Goal: Task Accomplishment & Management: Complete application form

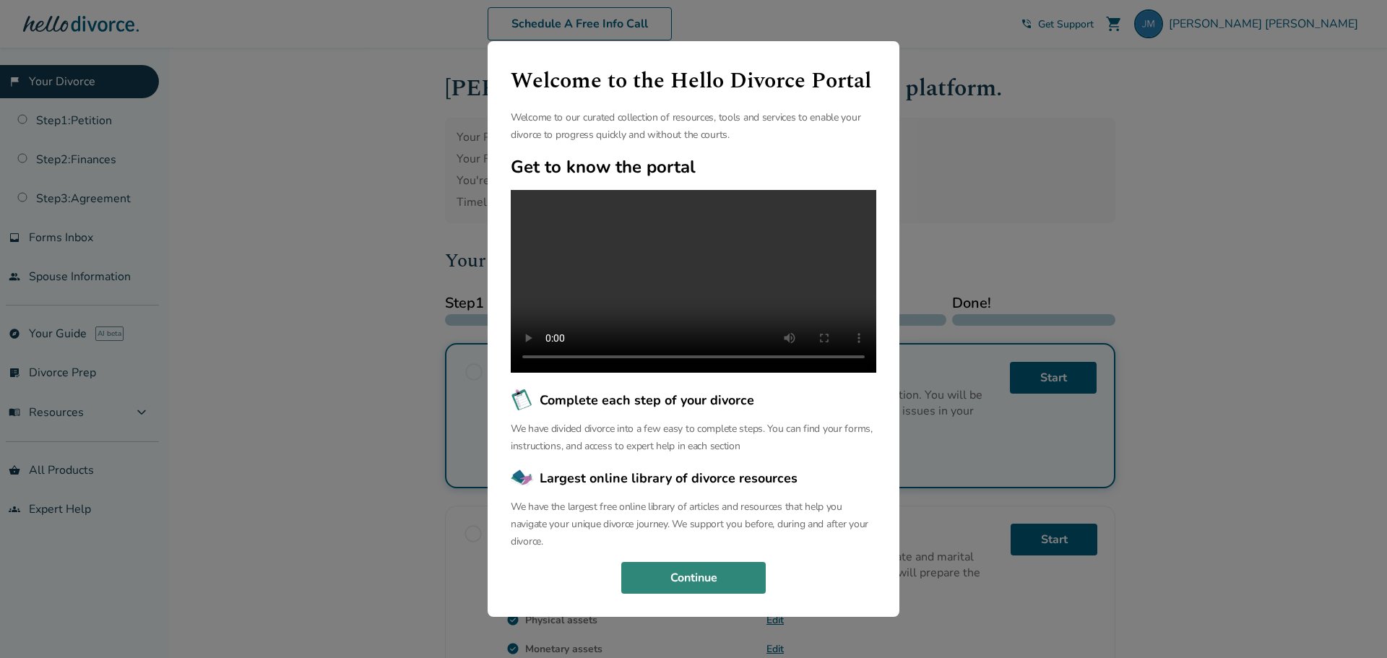
click at [714, 594] on button "Continue" at bounding box center [693, 578] width 145 height 32
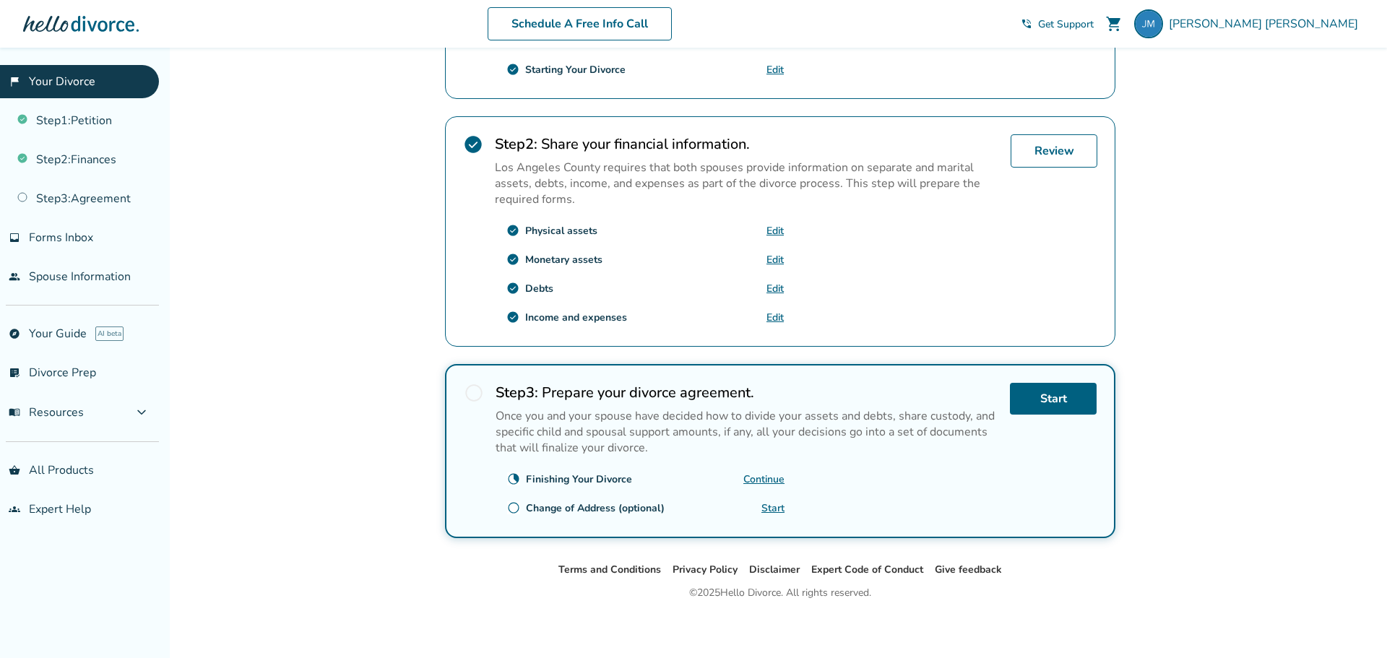
scroll to position [392, 0]
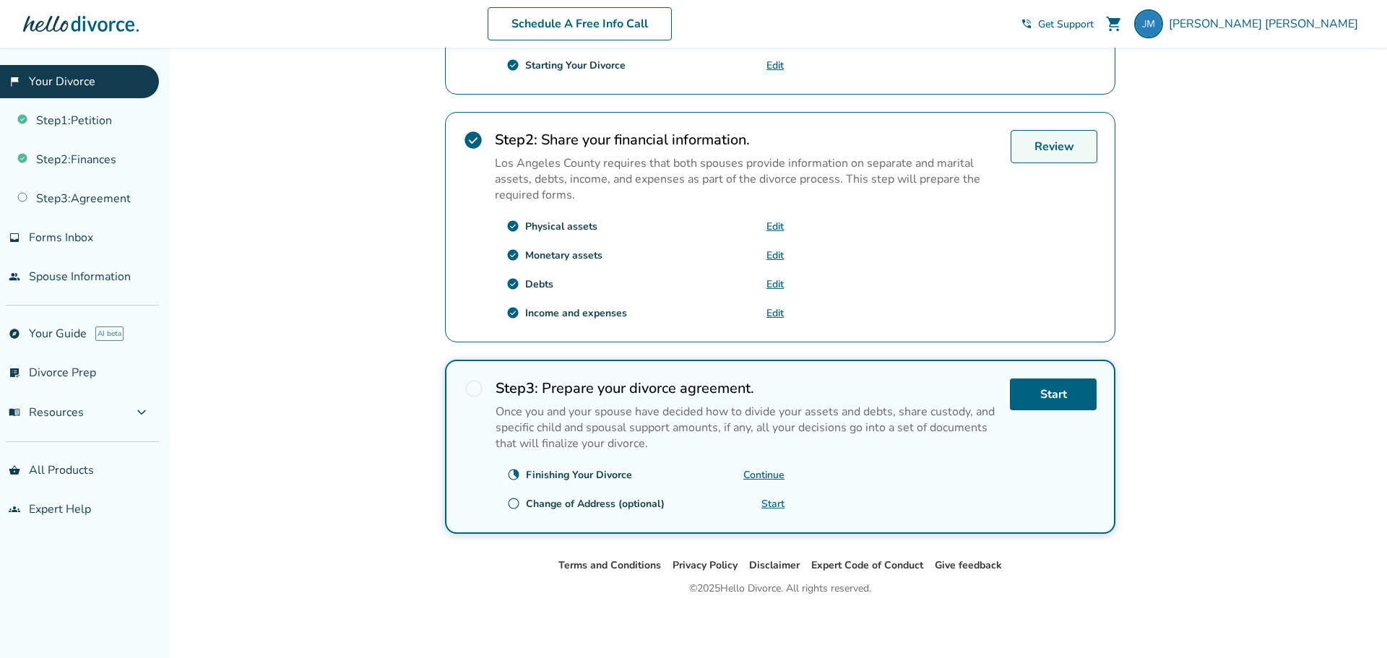
click at [1044, 145] on link "Review" at bounding box center [1054, 146] width 87 height 33
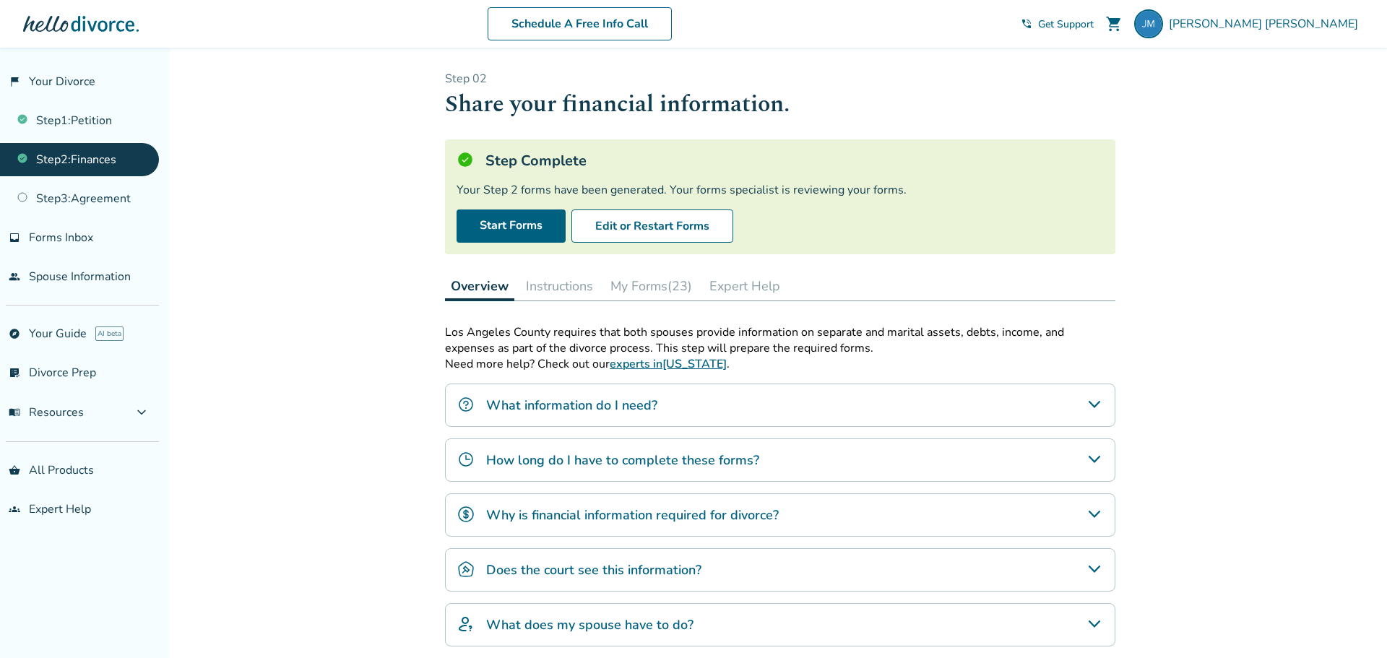
click at [632, 287] on button "My Forms (23)" at bounding box center [651, 286] width 93 height 29
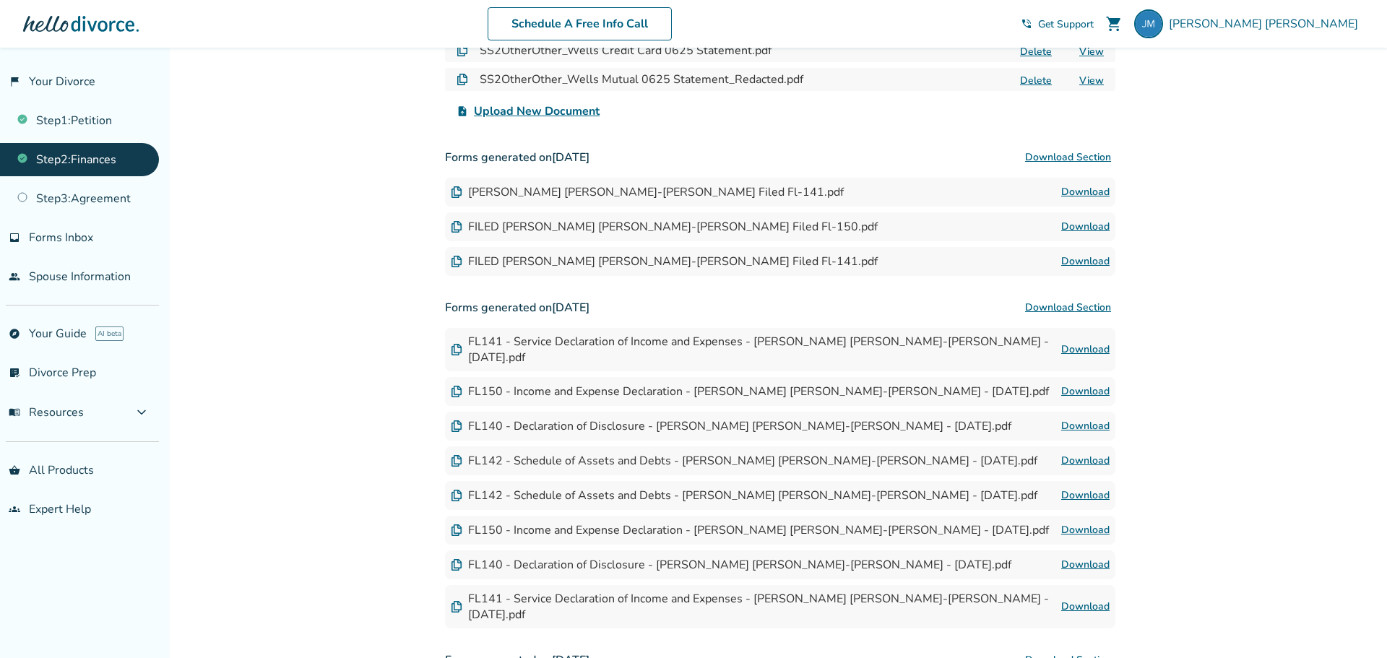
scroll to position [629, 0]
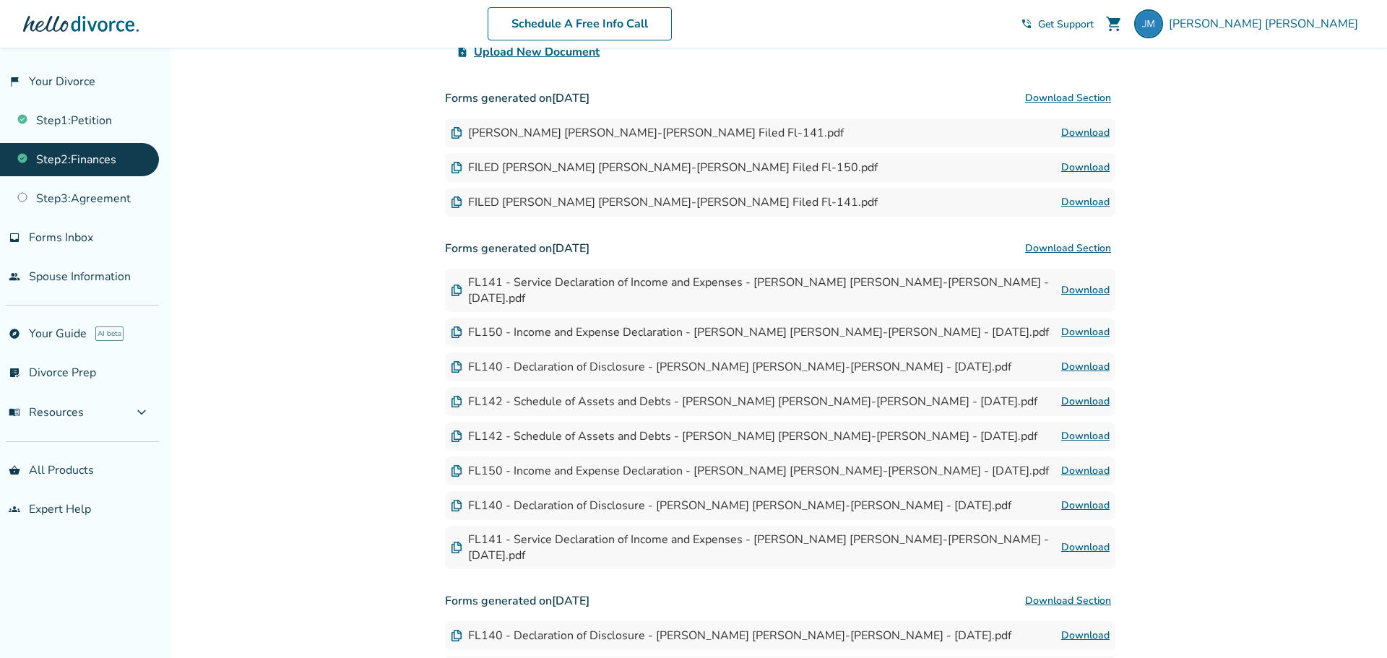
click at [1086, 393] on link "Download" at bounding box center [1086, 401] width 48 height 17
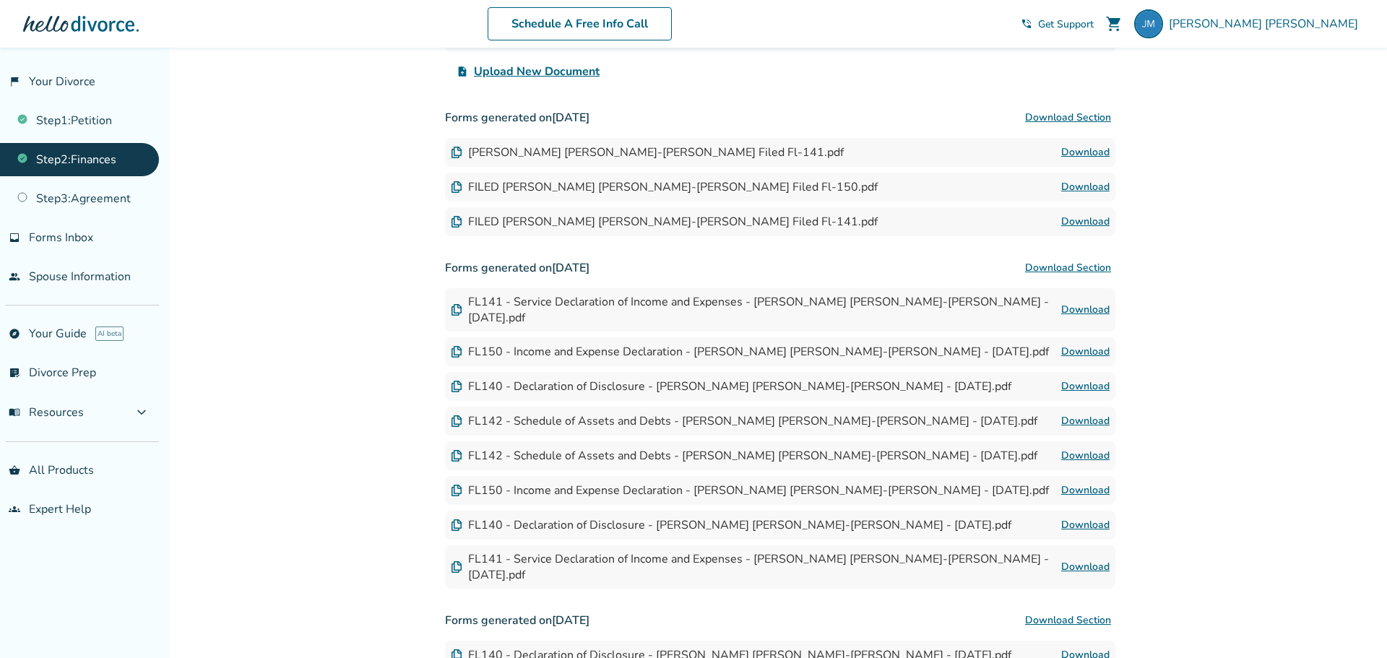
scroll to position [607, 0]
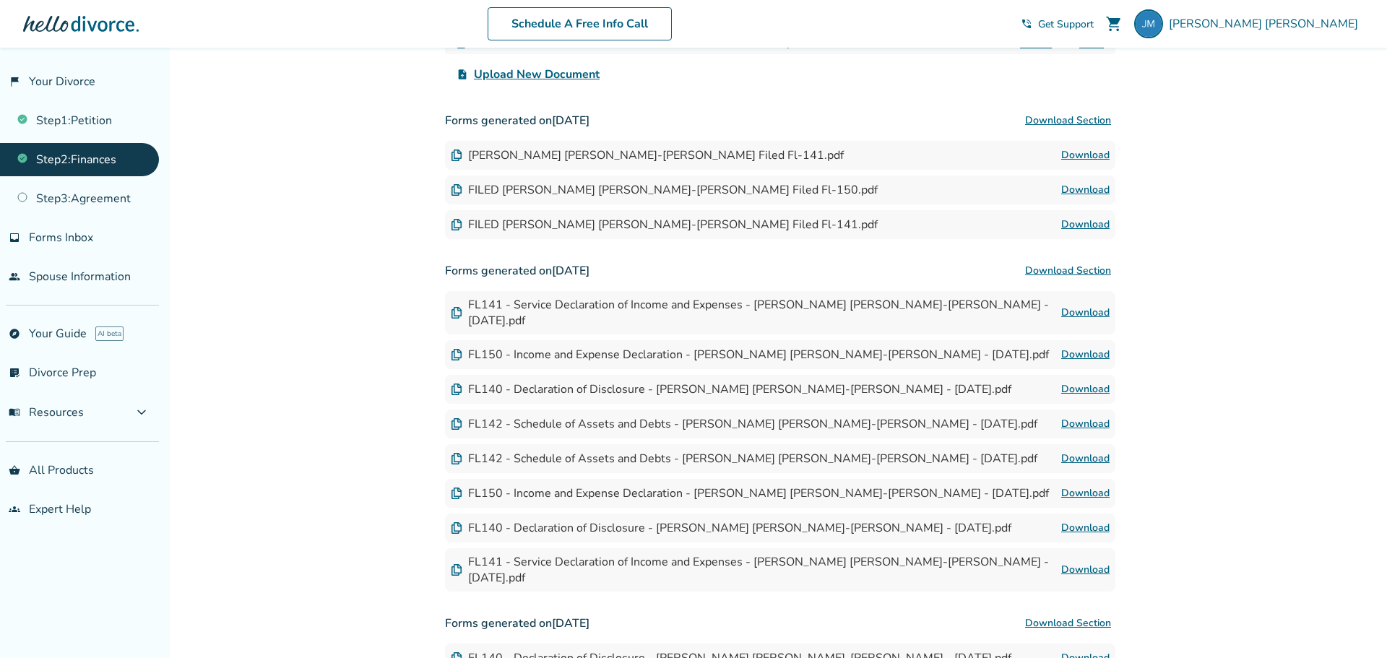
click at [1089, 193] on link "Download" at bounding box center [1086, 189] width 48 height 17
click at [1083, 189] on link "Download" at bounding box center [1086, 189] width 48 height 17
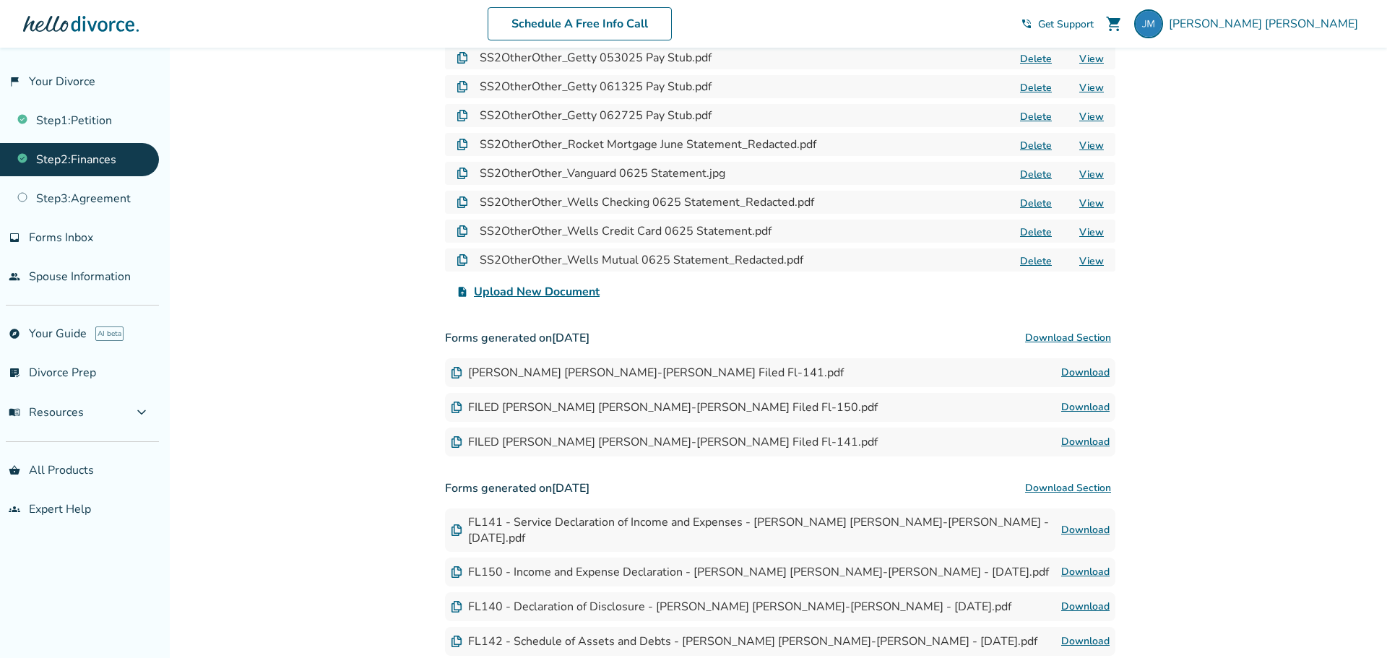
scroll to position [0, 0]
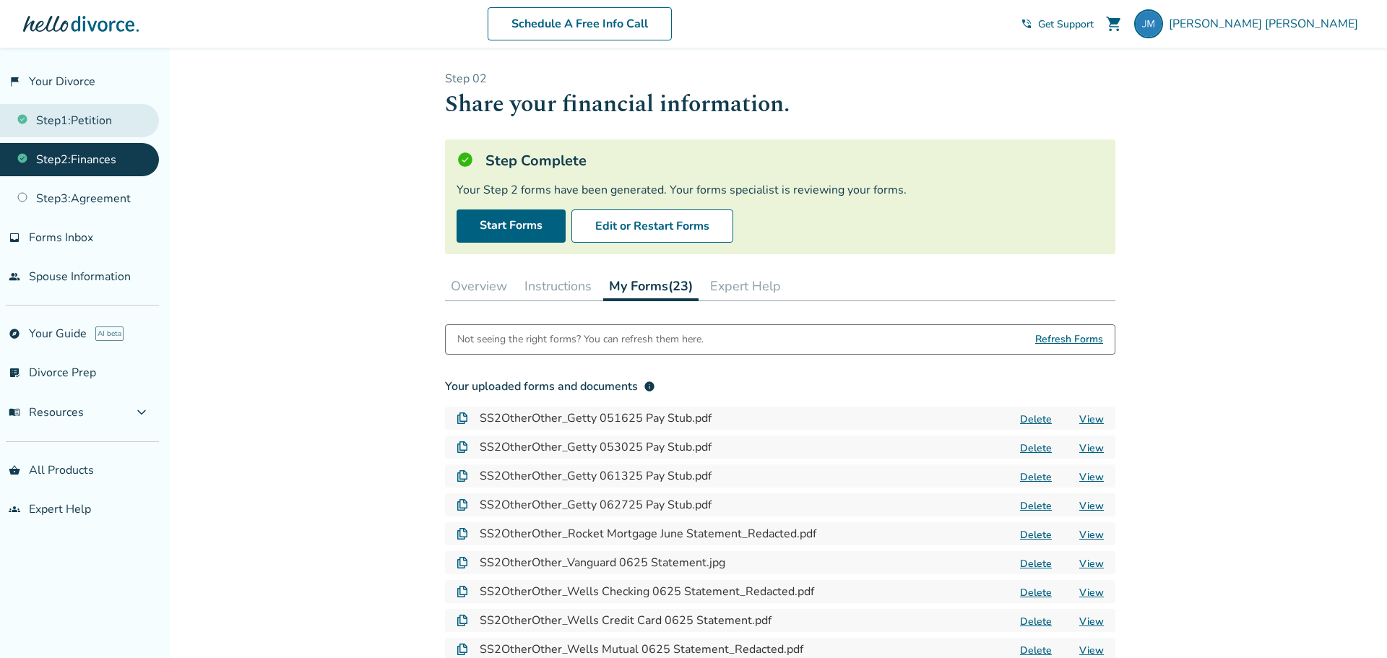
click at [98, 116] on link "Step 1 : Petition" at bounding box center [79, 120] width 159 height 33
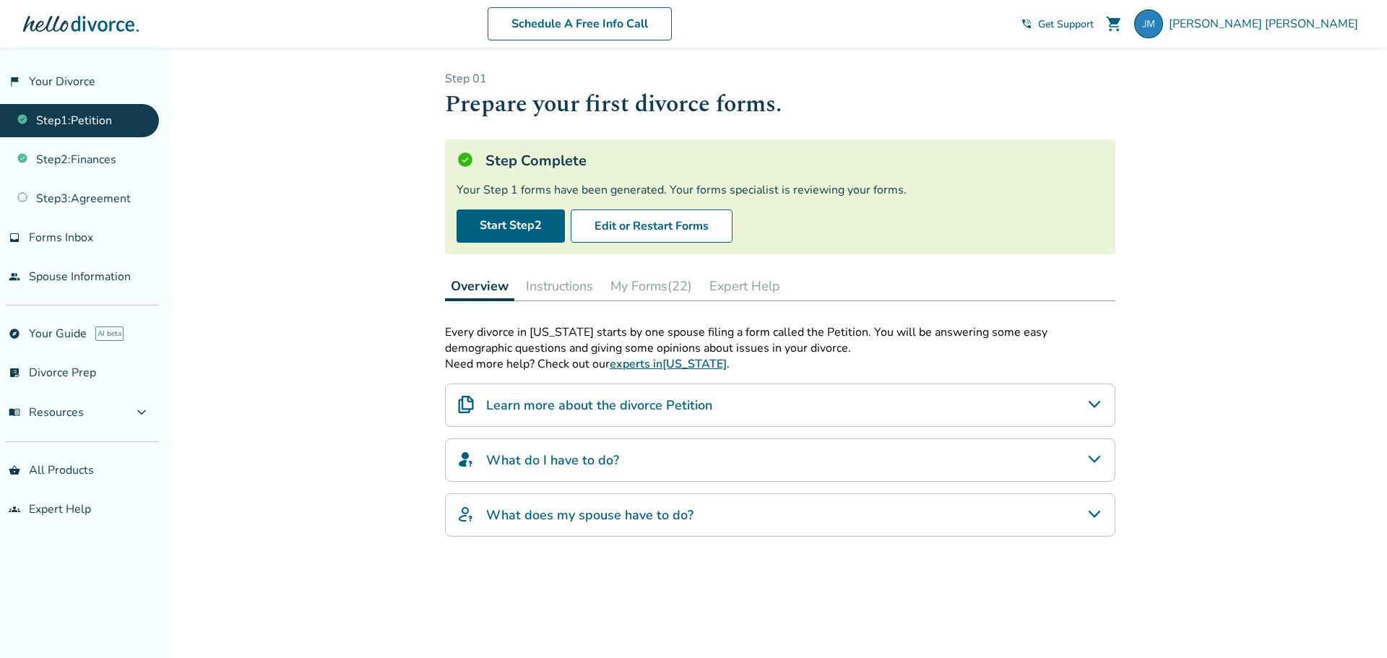
click at [637, 289] on button "My Forms (22)" at bounding box center [651, 286] width 93 height 29
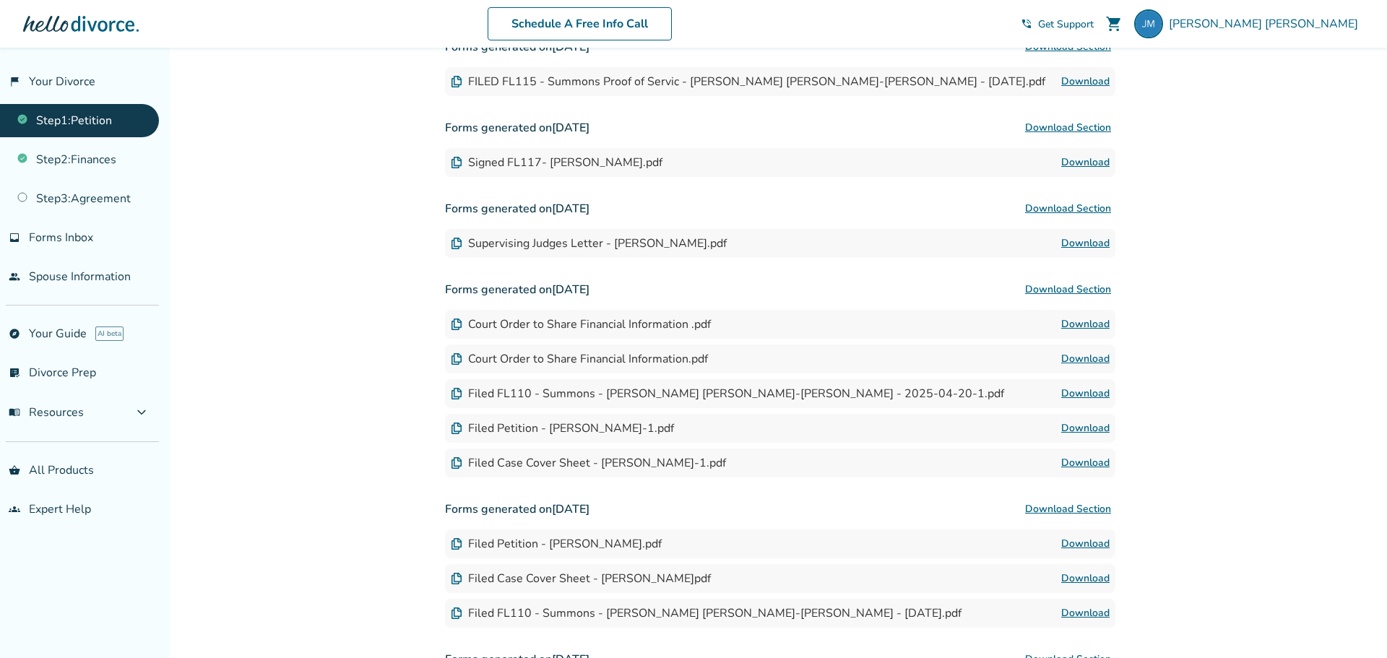
scroll to position [522, 0]
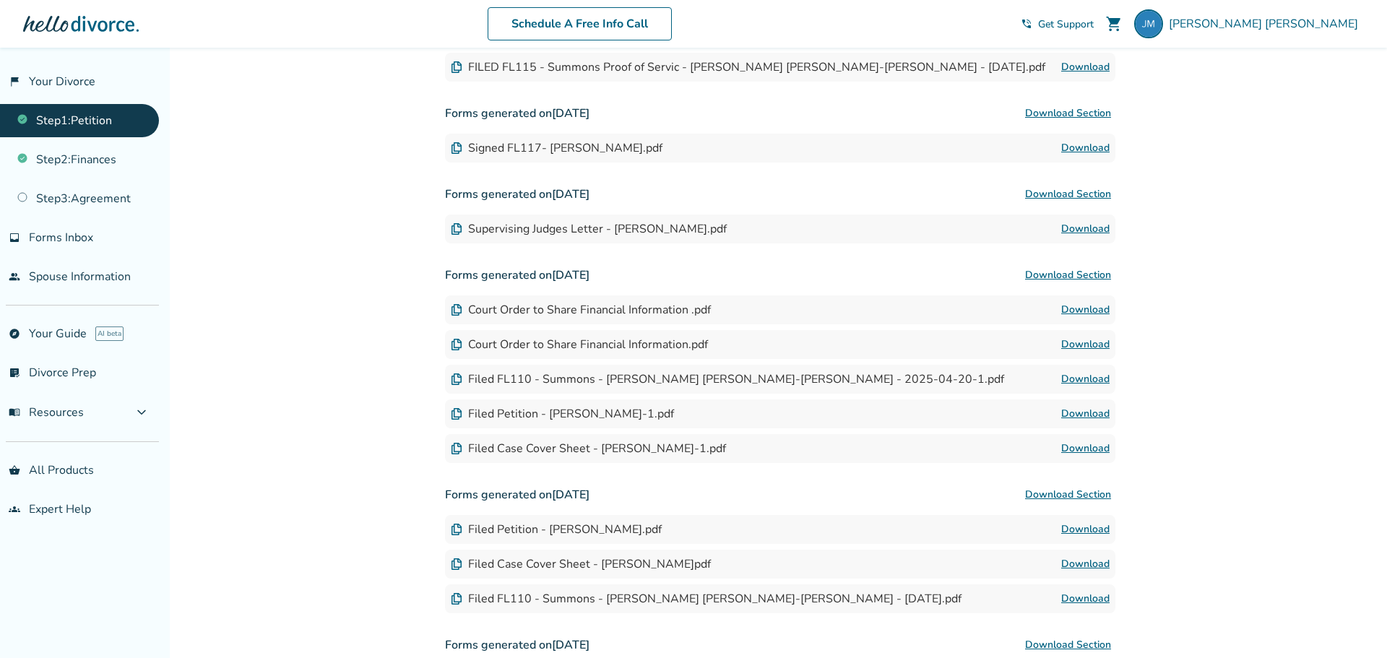
click at [1096, 382] on link "Download" at bounding box center [1086, 379] width 48 height 17
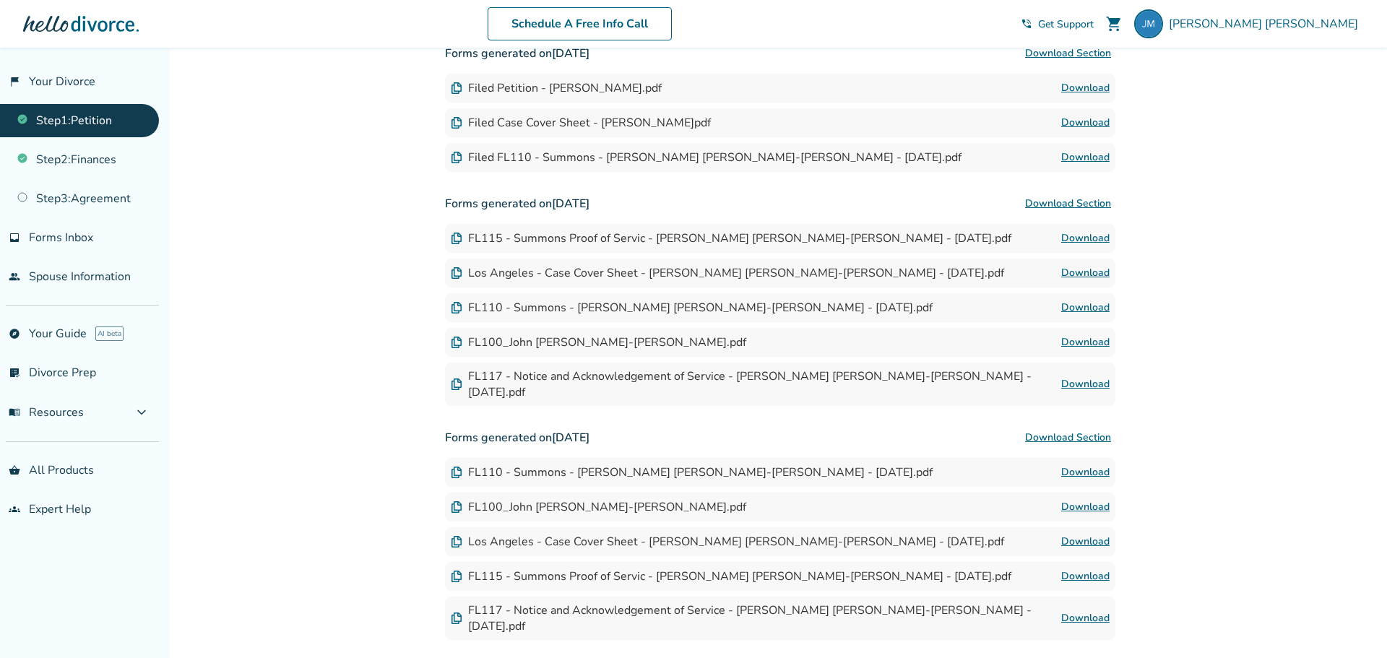
scroll to position [1009, 0]
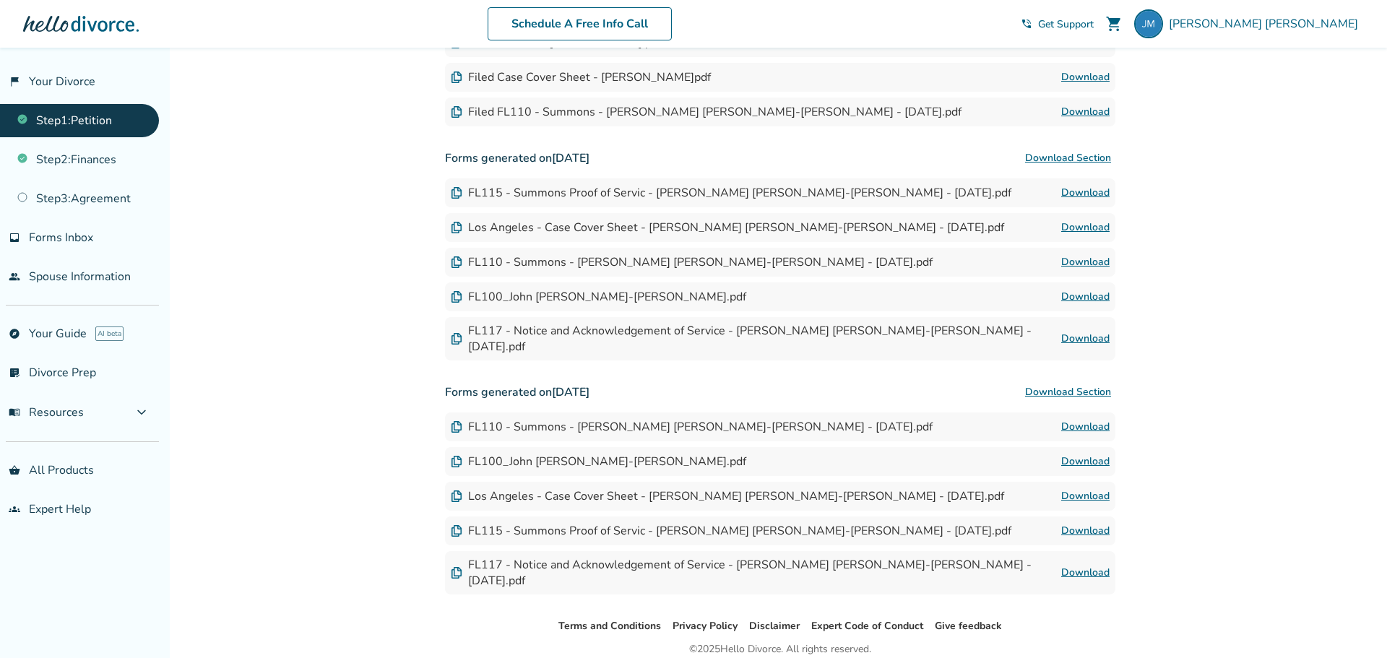
click at [1090, 488] on link "Download" at bounding box center [1086, 496] width 48 height 17
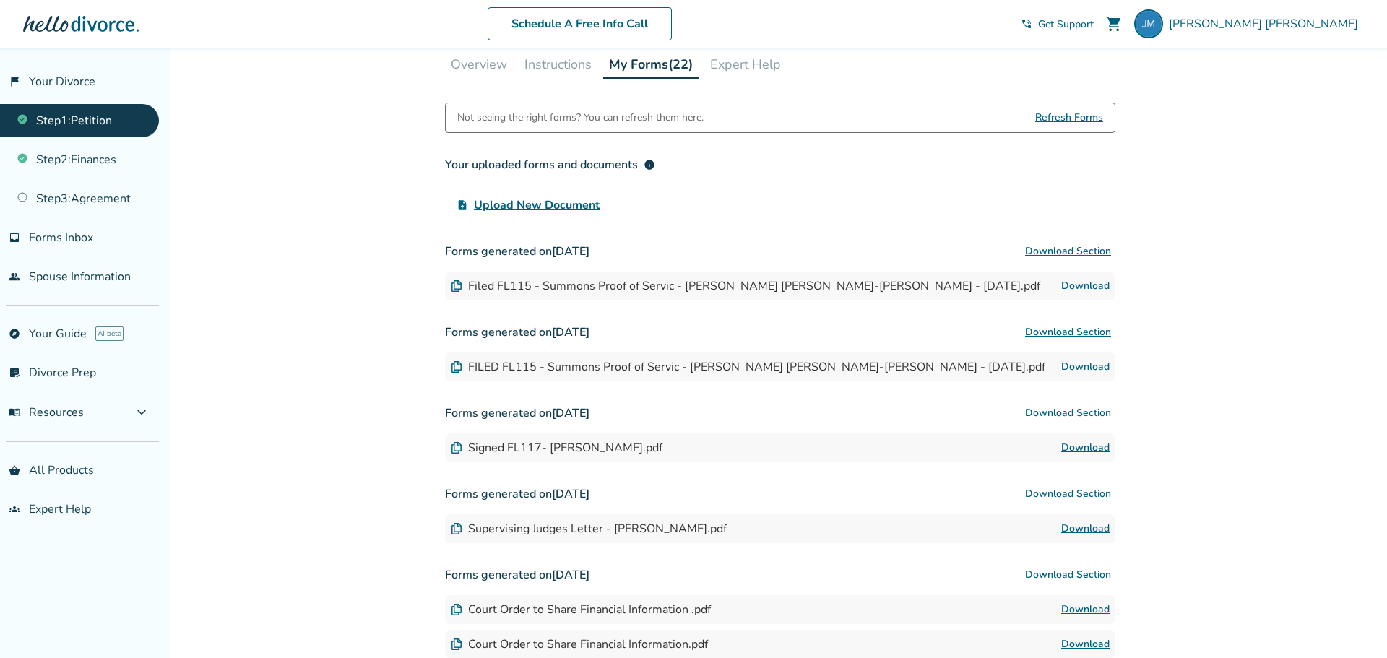
scroll to position [253, 0]
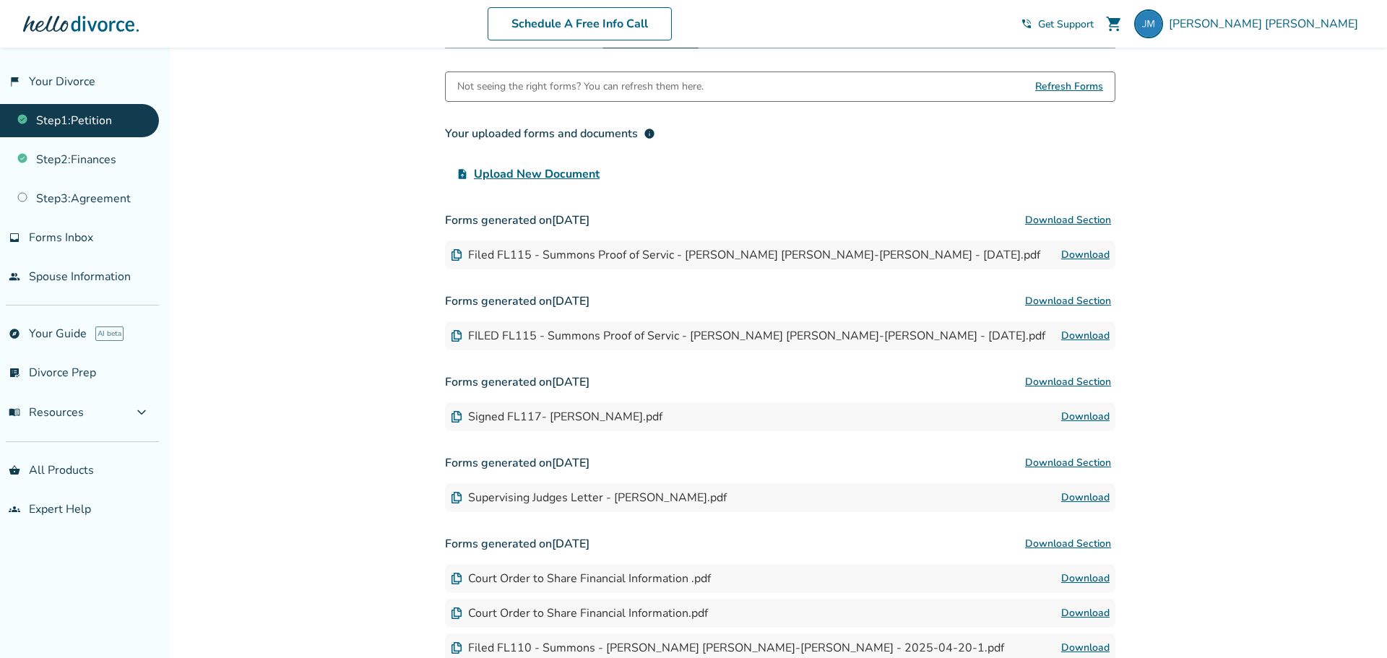
click at [1093, 335] on link "Download" at bounding box center [1086, 335] width 48 height 17
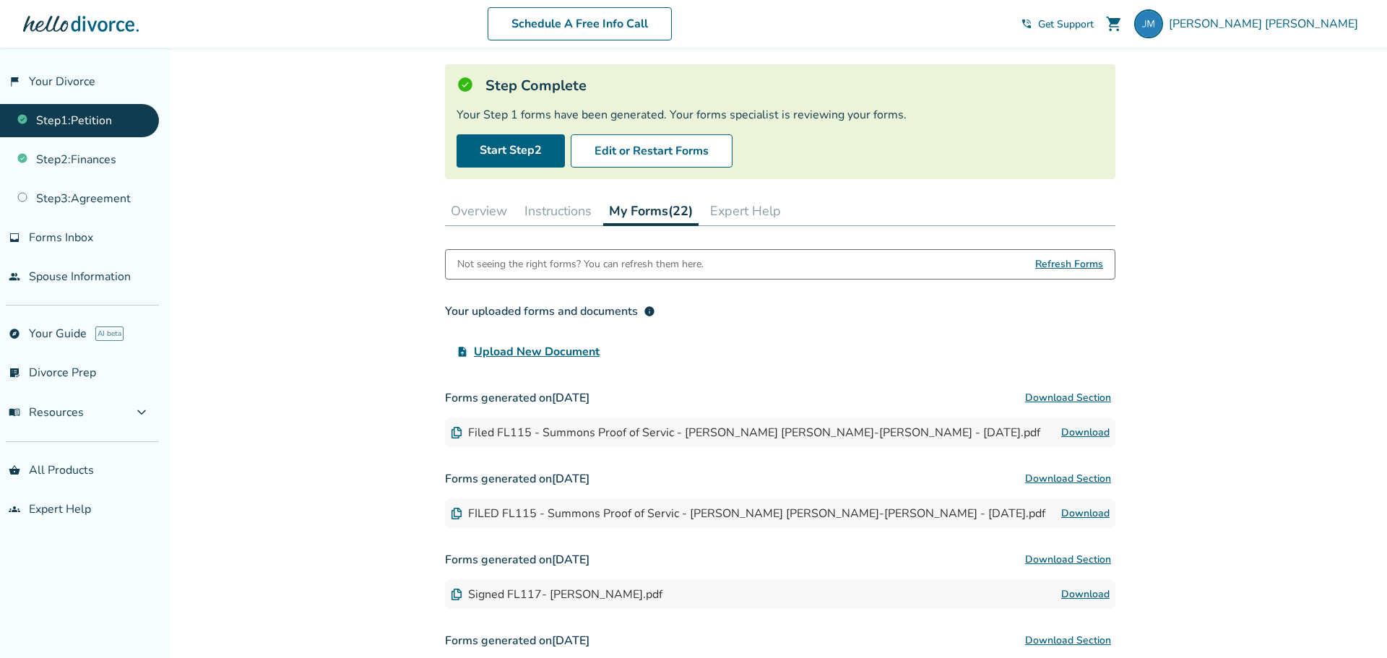
scroll to position [0, 0]
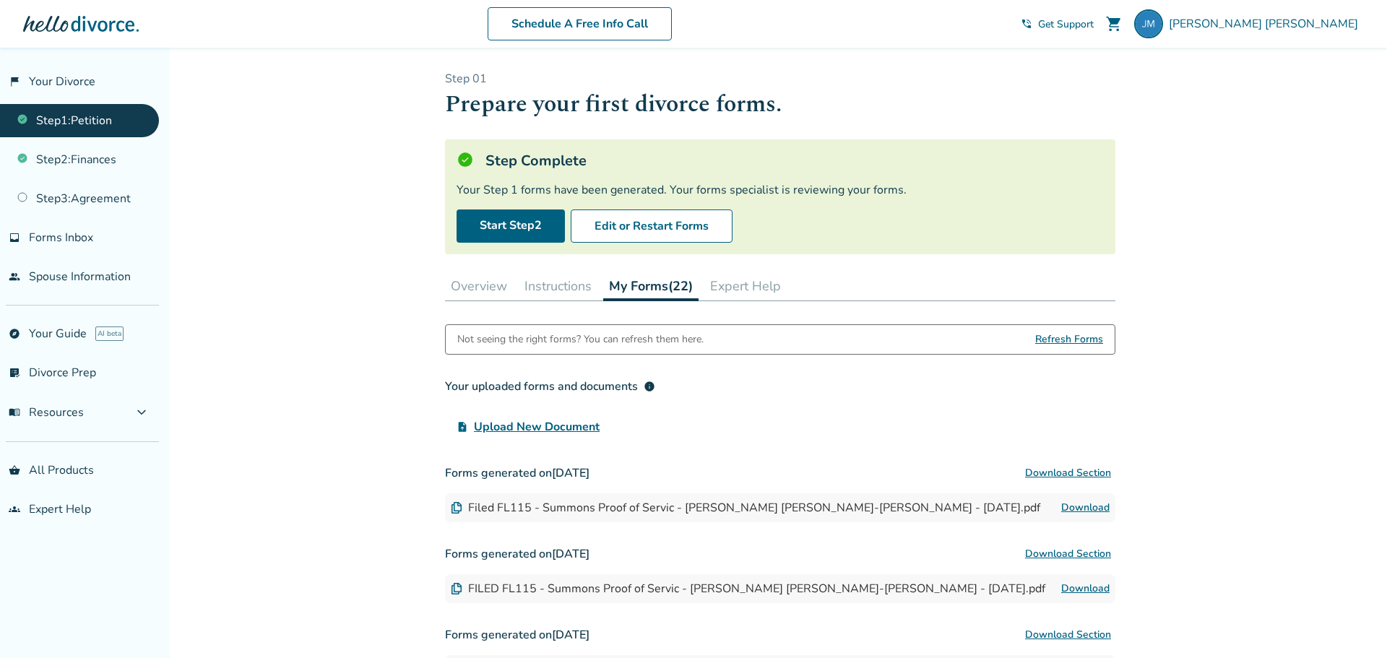
click at [1062, 335] on span "Refresh Forms" at bounding box center [1070, 339] width 68 height 29
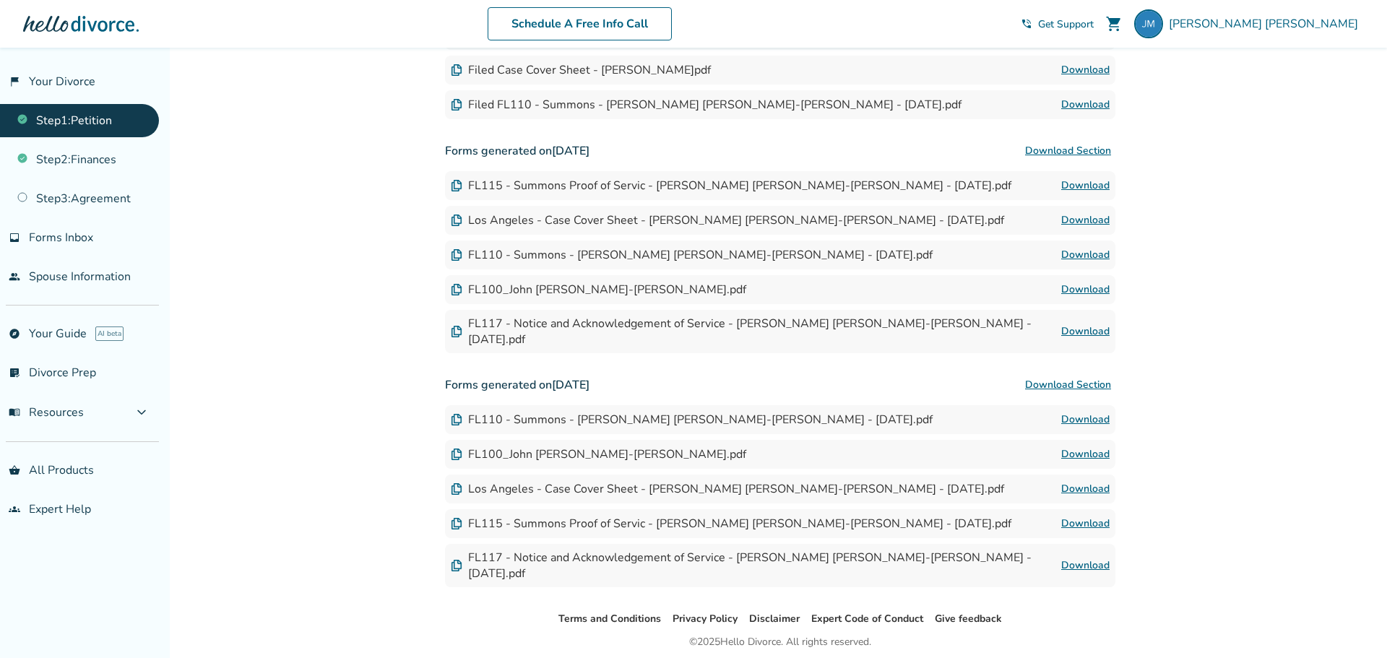
scroll to position [1041, 0]
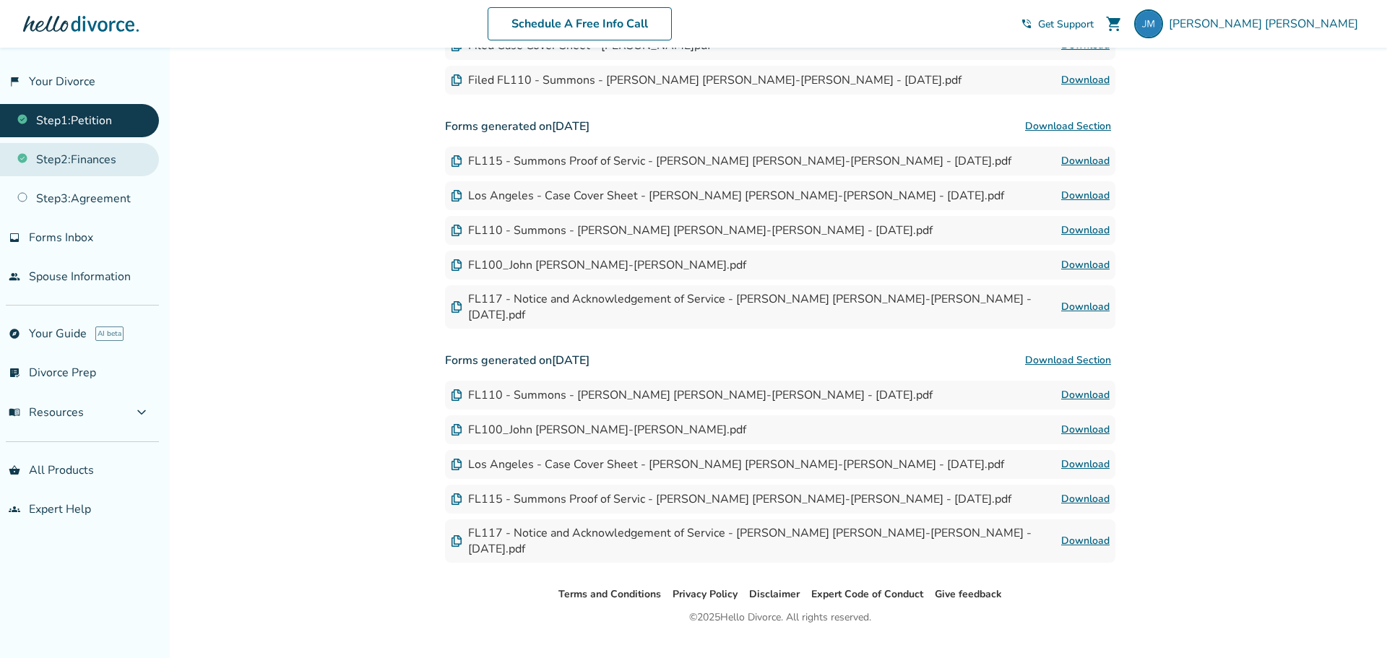
click at [101, 161] on link "Step 2 : Finances" at bounding box center [79, 159] width 159 height 33
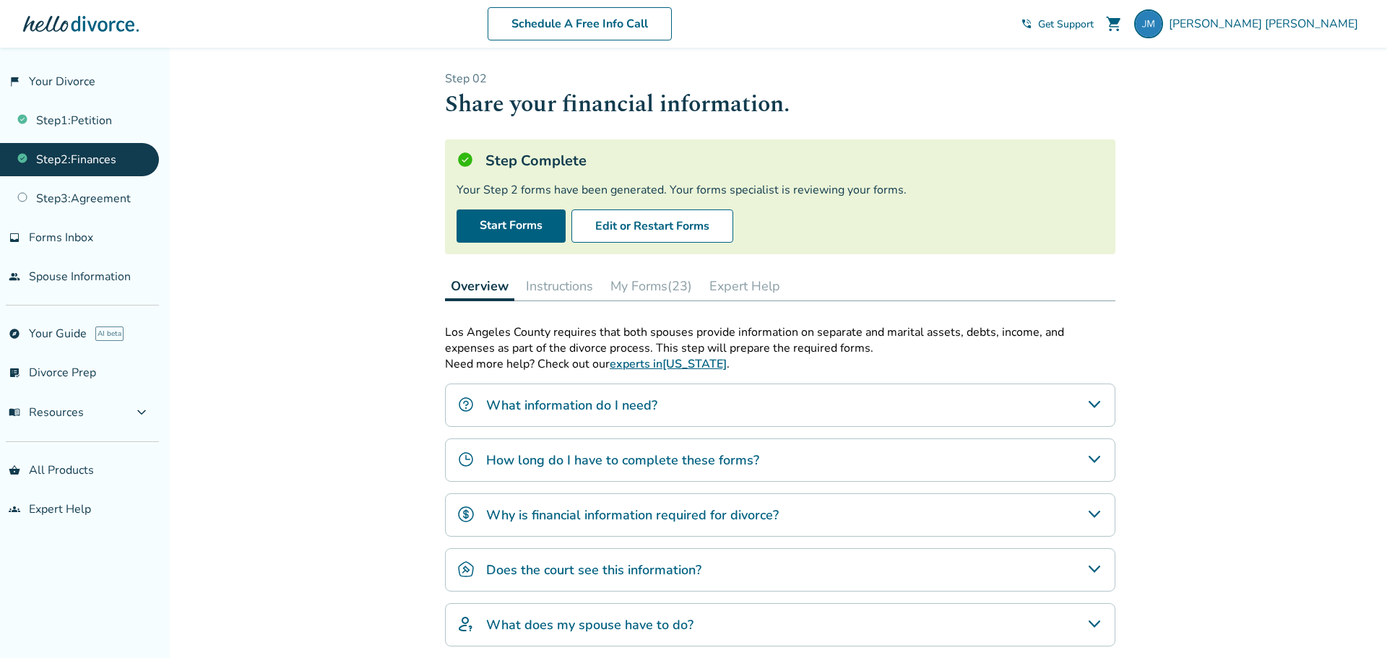
click at [666, 284] on button "My Forms (23)" at bounding box center [651, 286] width 93 height 29
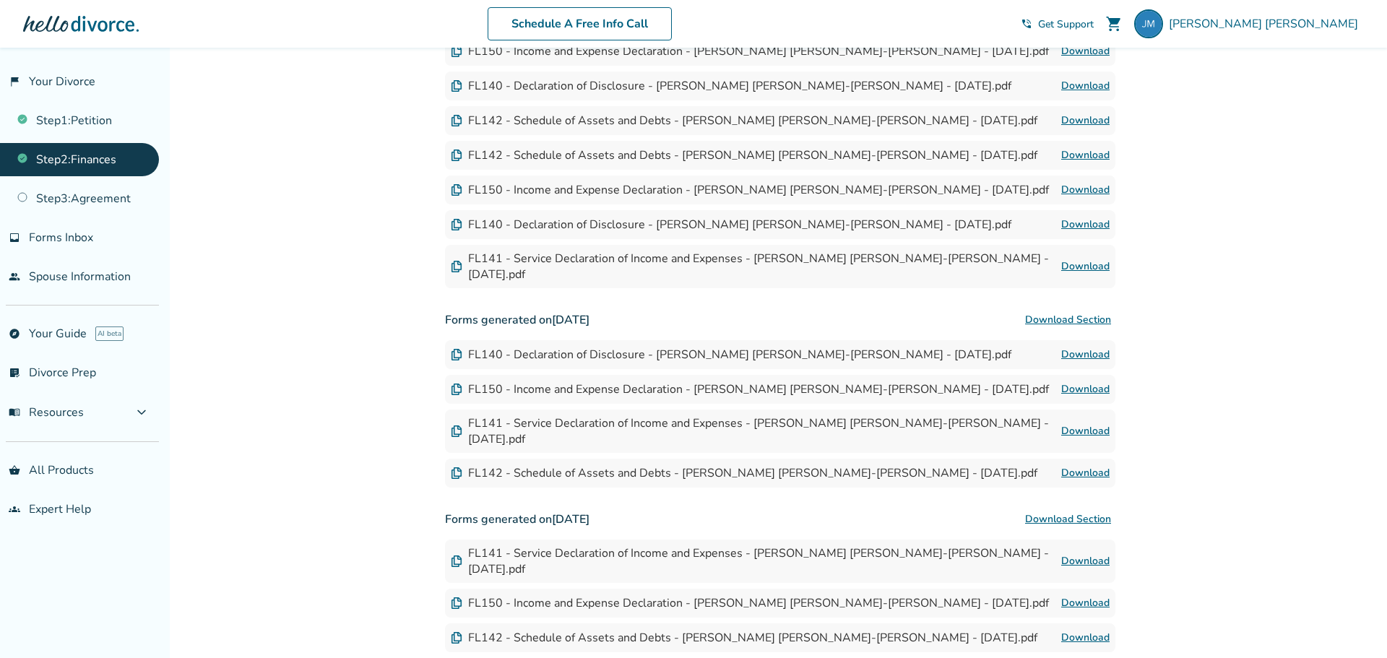
scroll to position [928, 0]
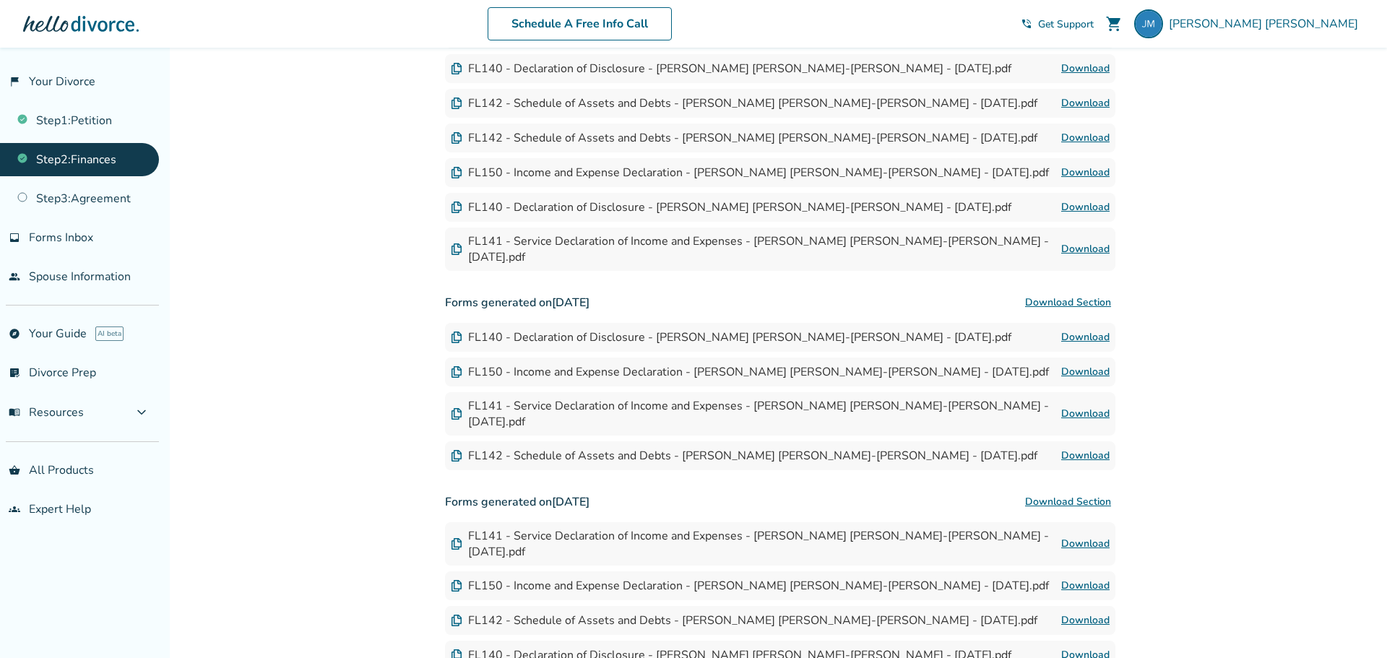
click at [1083, 447] on link "Download" at bounding box center [1086, 455] width 48 height 17
